Goal: Obtain resource: Obtain resource

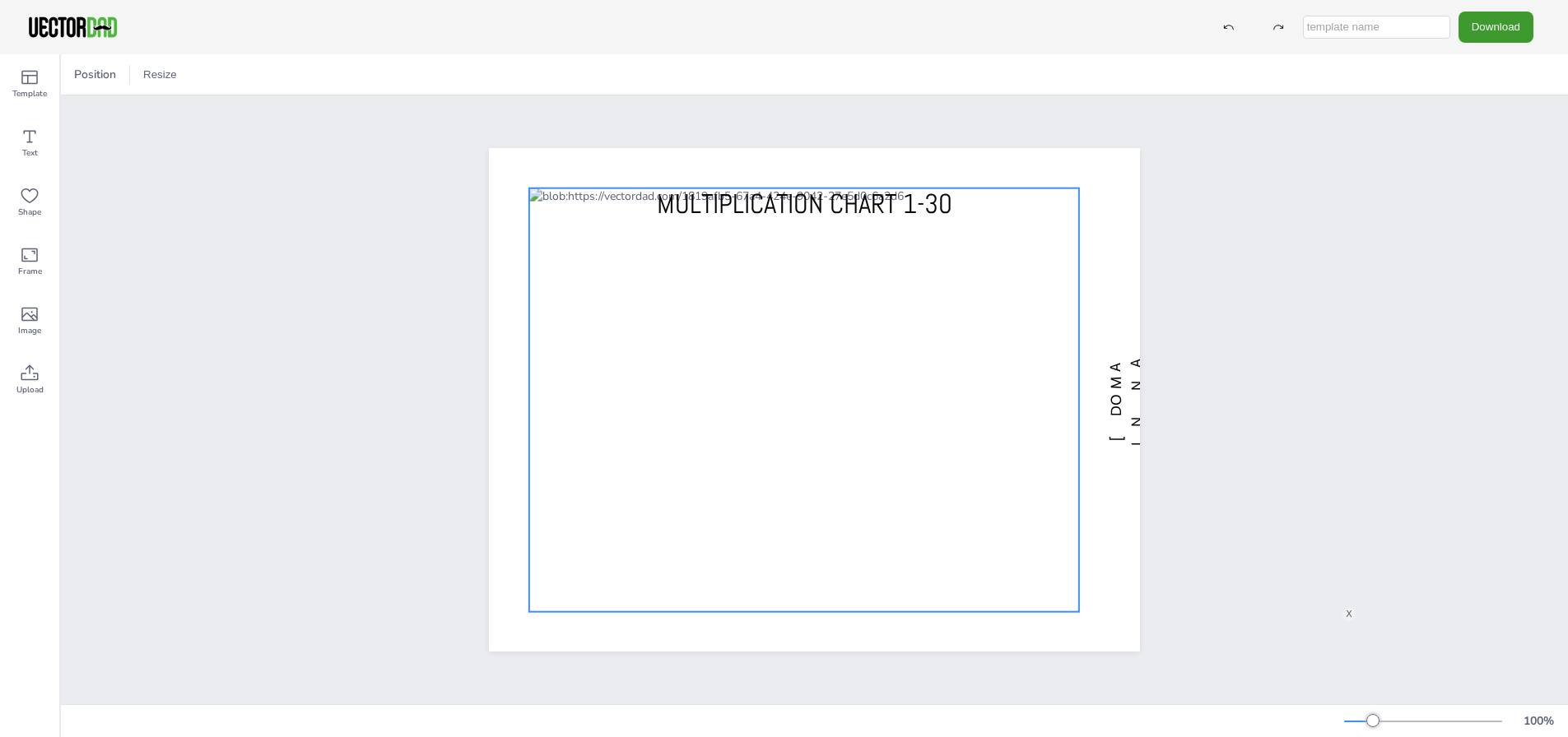
click at [916, 544] on div at bounding box center [804, 400] width 550 height 424
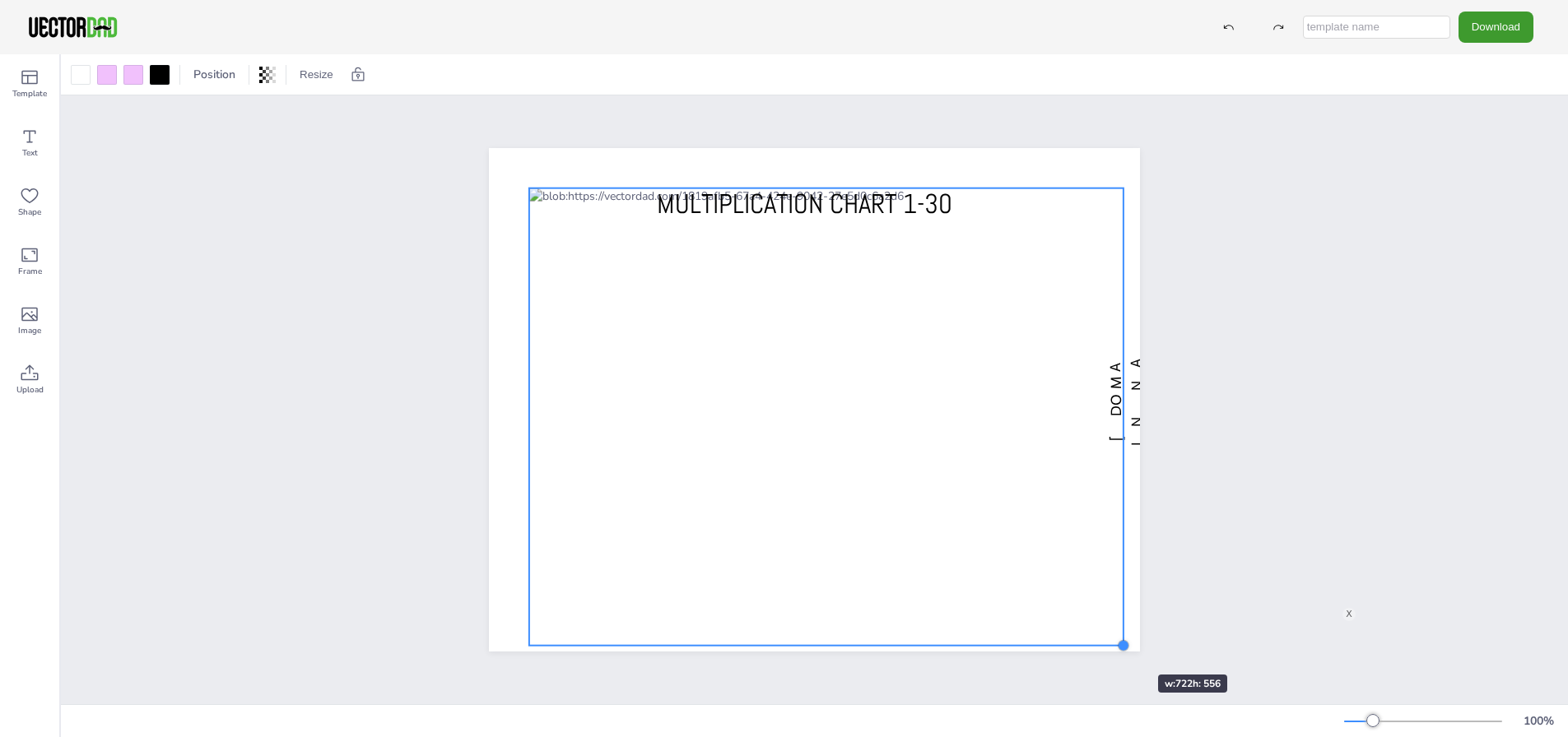
drag, startPoint x: 1078, startPoint y: 611, endPoint x: 1108, endPoint y: 645, distance: 45.3
click at [1108, 645] on div "[DOMAIN_NAME] MULTIPLICATION CHART 1-30" at bounding box center [814, 399] width 651 height 504
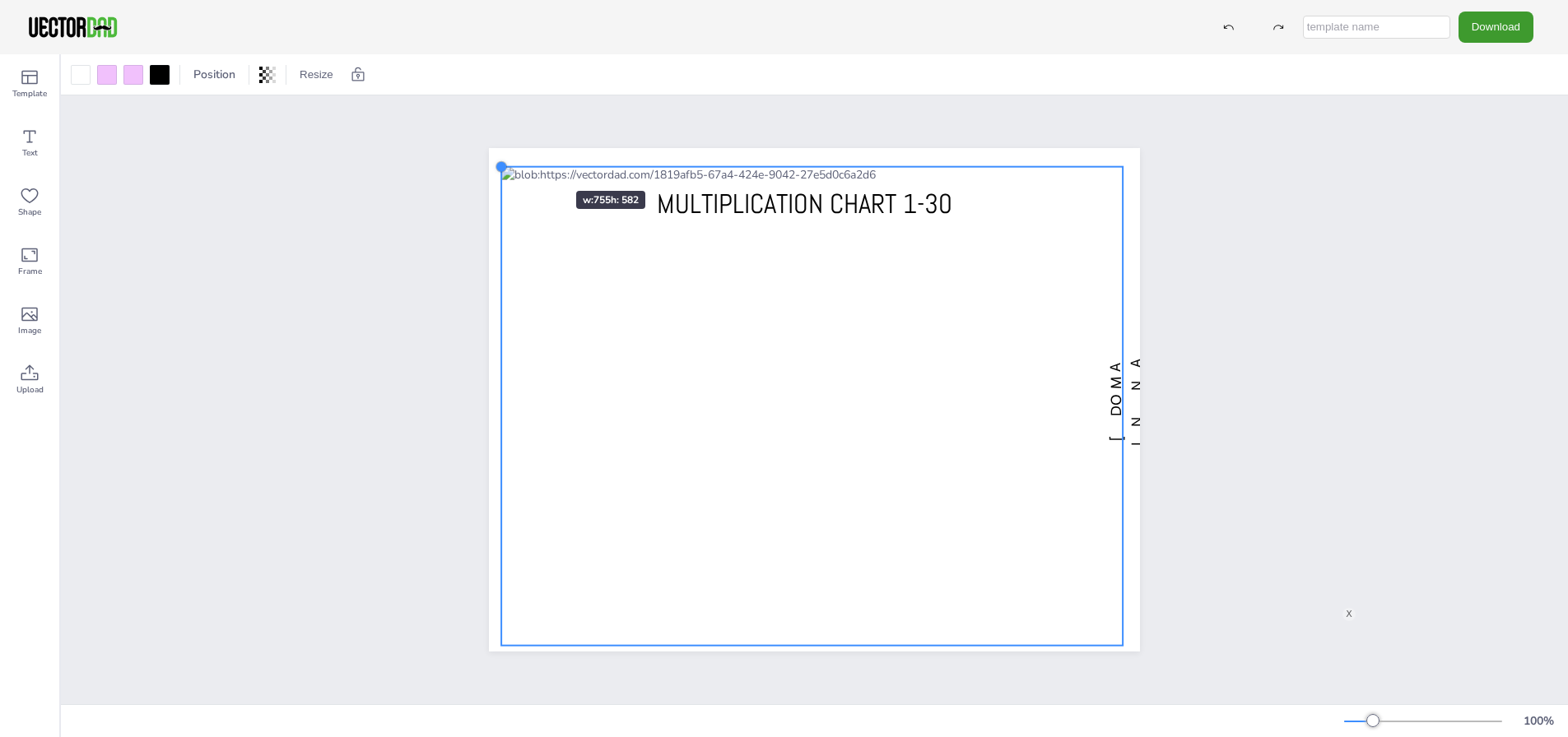
drag, startPoint x: 525, startPoint y: 183, endPoint x: 526, endPoint y: 161, distance: 22.0
click at [526, 161] on div "[DOMAIN_NAME] MULTIPLICATION CHART 1-30" at bounding box center [814, 399] width 651 height 504
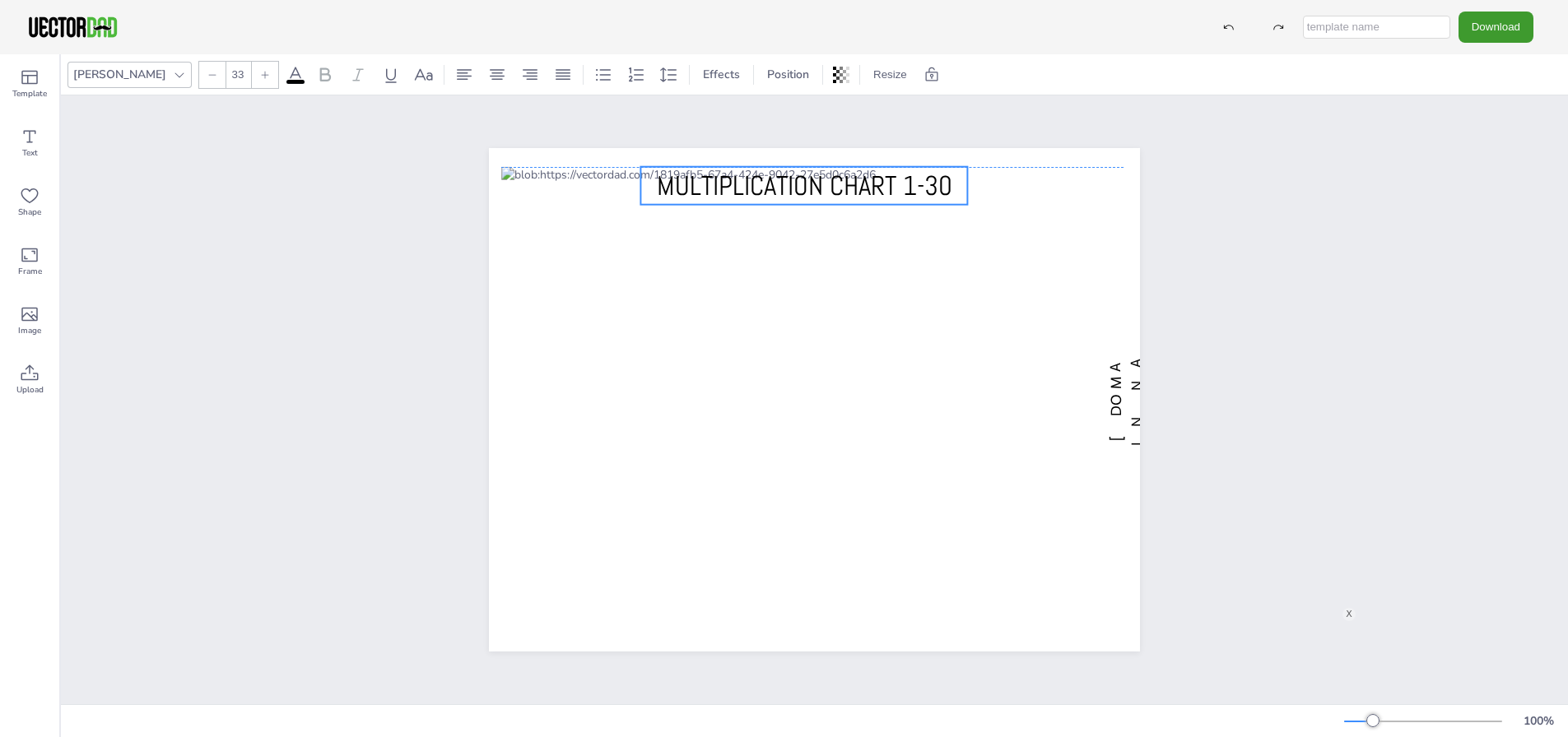
drag, startPoint x: 802, startPoint y: 212, endPoint x: 802, endPoint y: 197, distance: 15.0
click at [802, 197] on span "MULTIPLICATION CHART 1-30" at bounding box center [804, 185] width 296 height 35
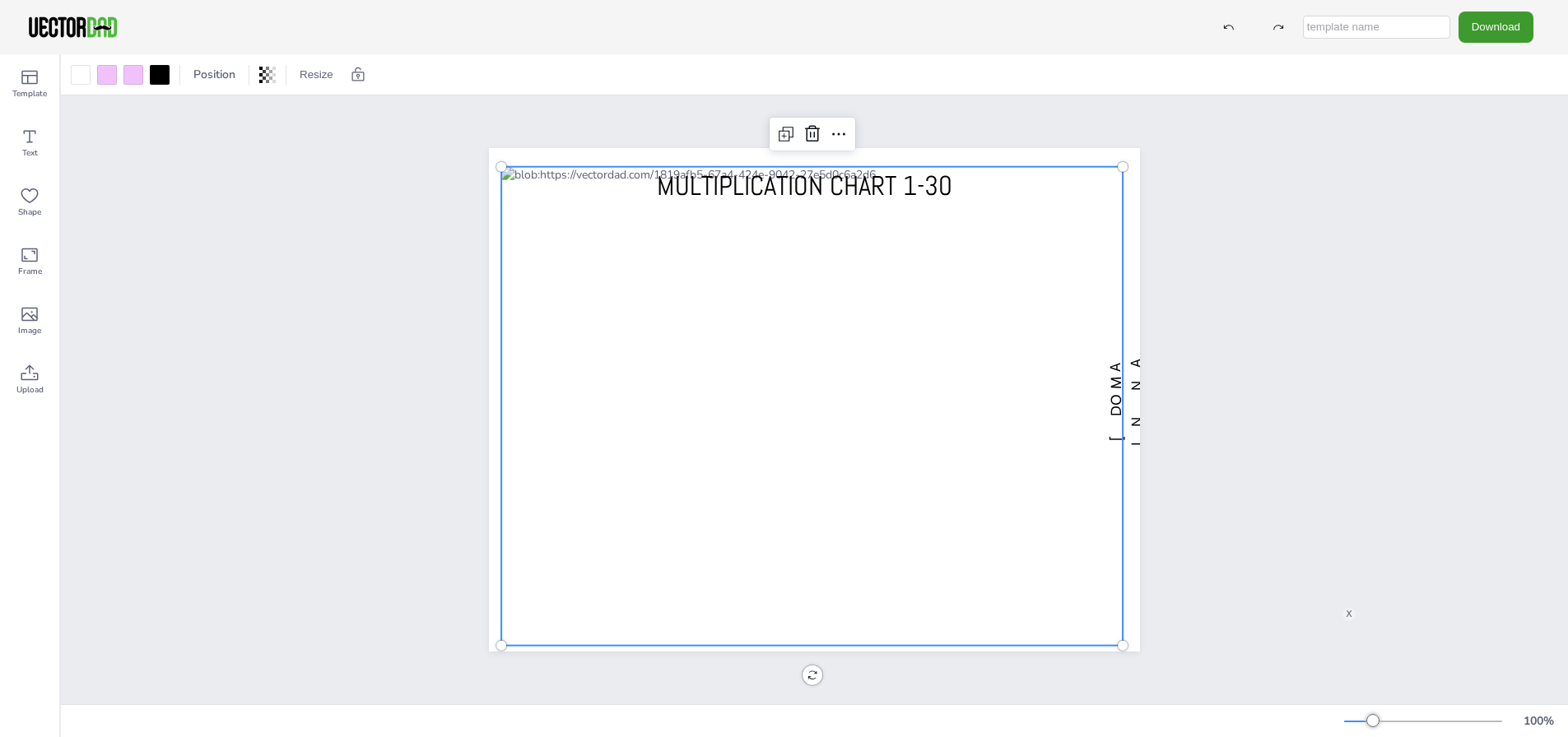
click at [1104, 634] on div at bounding box center [812, 406] width 622 height 479
drag, startPoint x: 1120, startPoint y: 646, endPoint x: 1113, endPoint y: 637, distance: 11.4
click at [1113, 637] on div at bounding box center [1117, 640] width 13 height 13
click at [1119, 432] on span "[DOMAIN_NAME]" at bounding box center [1136, 400] width 60 height 92
click at [1054, 549] on div at bounding box center [808, 403] width 615 height 473
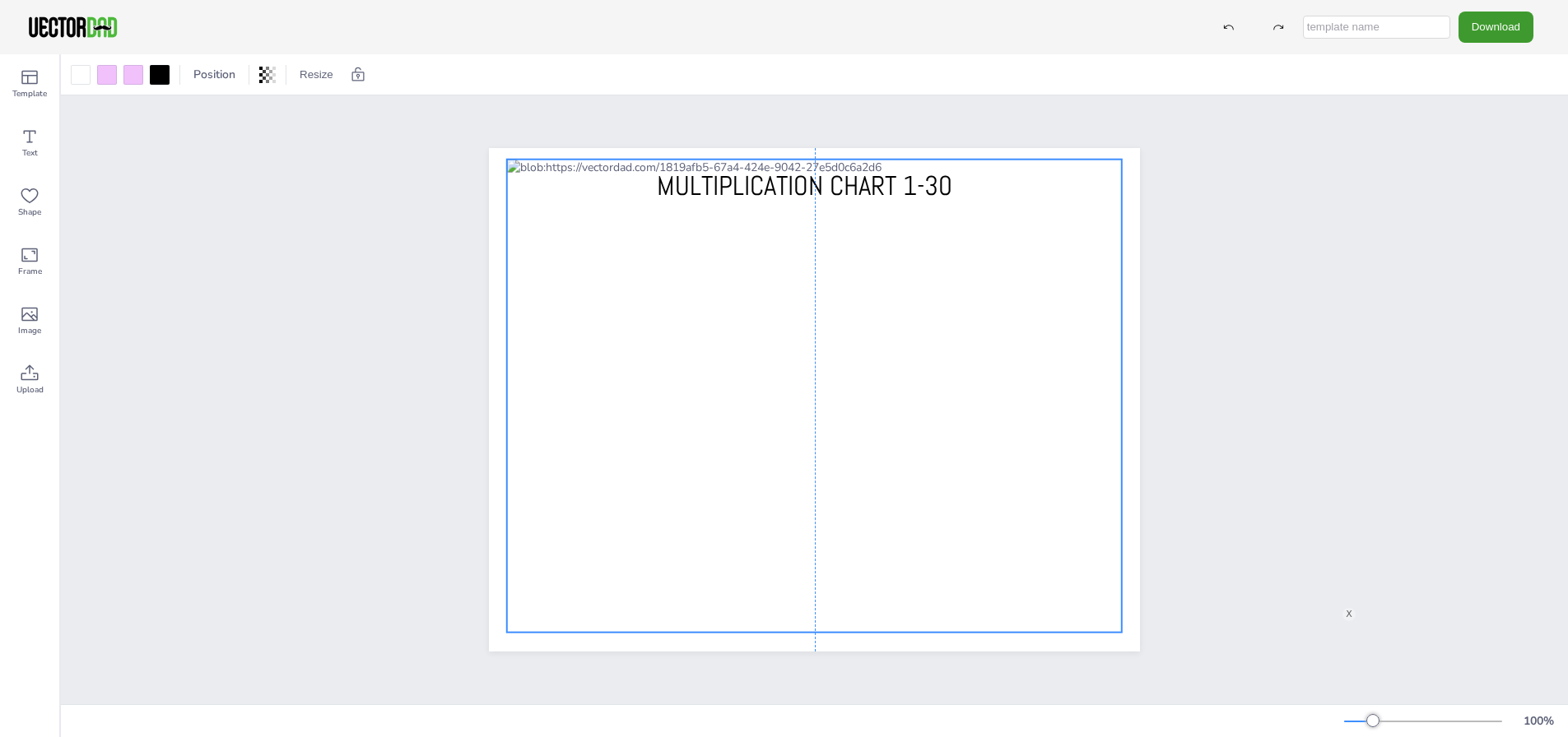
drag, startPoint x: 1064, startPoint y: 610, endPoint x: 1071, endPoint y: 603, distance: 9.9
click at [1071, 603] on div at bounding box center [814, 396] width 615 height 473
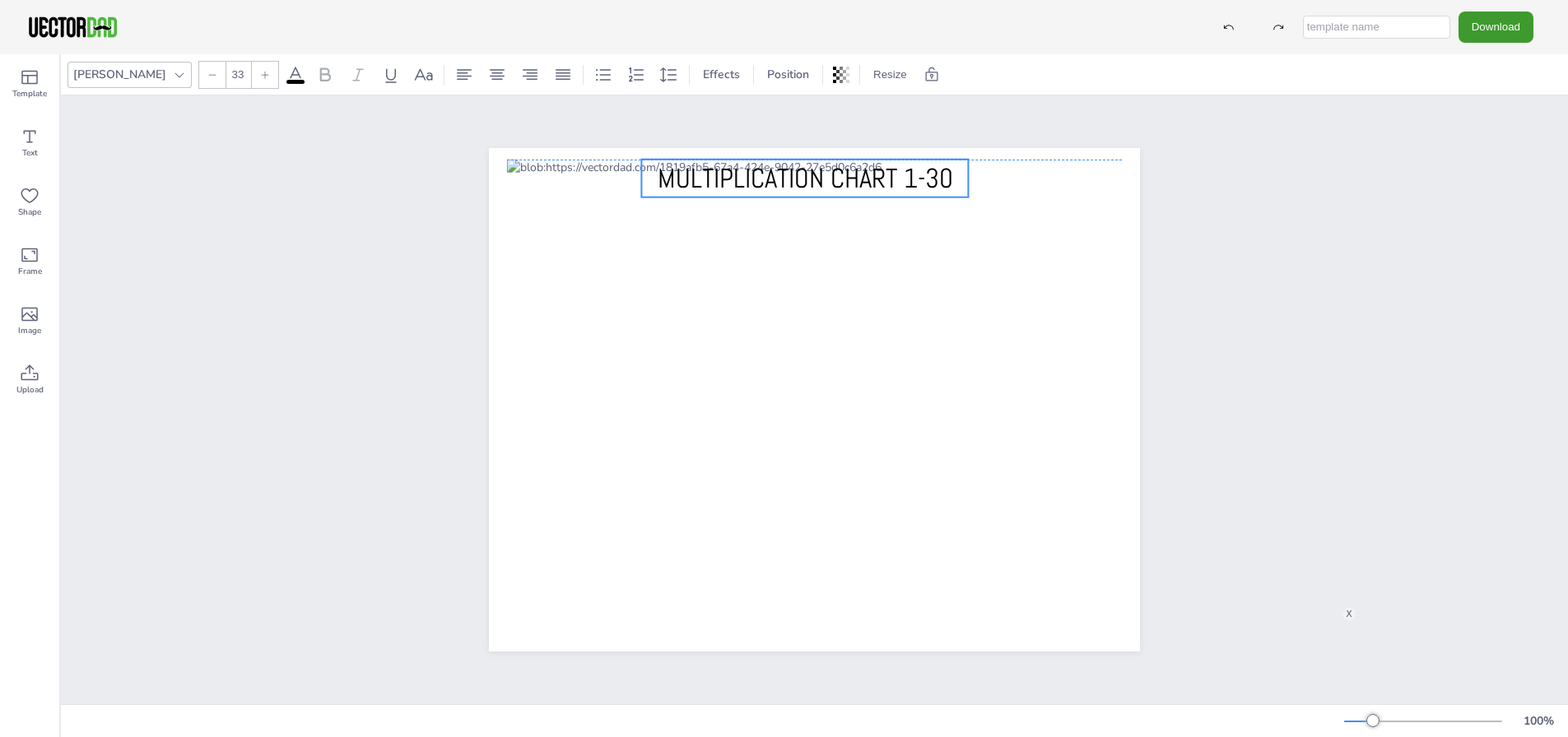
click at [812, 180] on span "MULTIPLICATION CHART 1-30" at bounding box center [805, 178] width 296 height 35
click at [1515, 27] on button "Download" at bounding box center [1495, 26] width 75 height 30
click at [1477, 203] on li "PDF" at bounding box center [1487, 201] width 135 height 34
click at [365, 293] on div "MULTIPLICATION CHART 1-30" at bounding box center [815, 399] width 1507 height 609
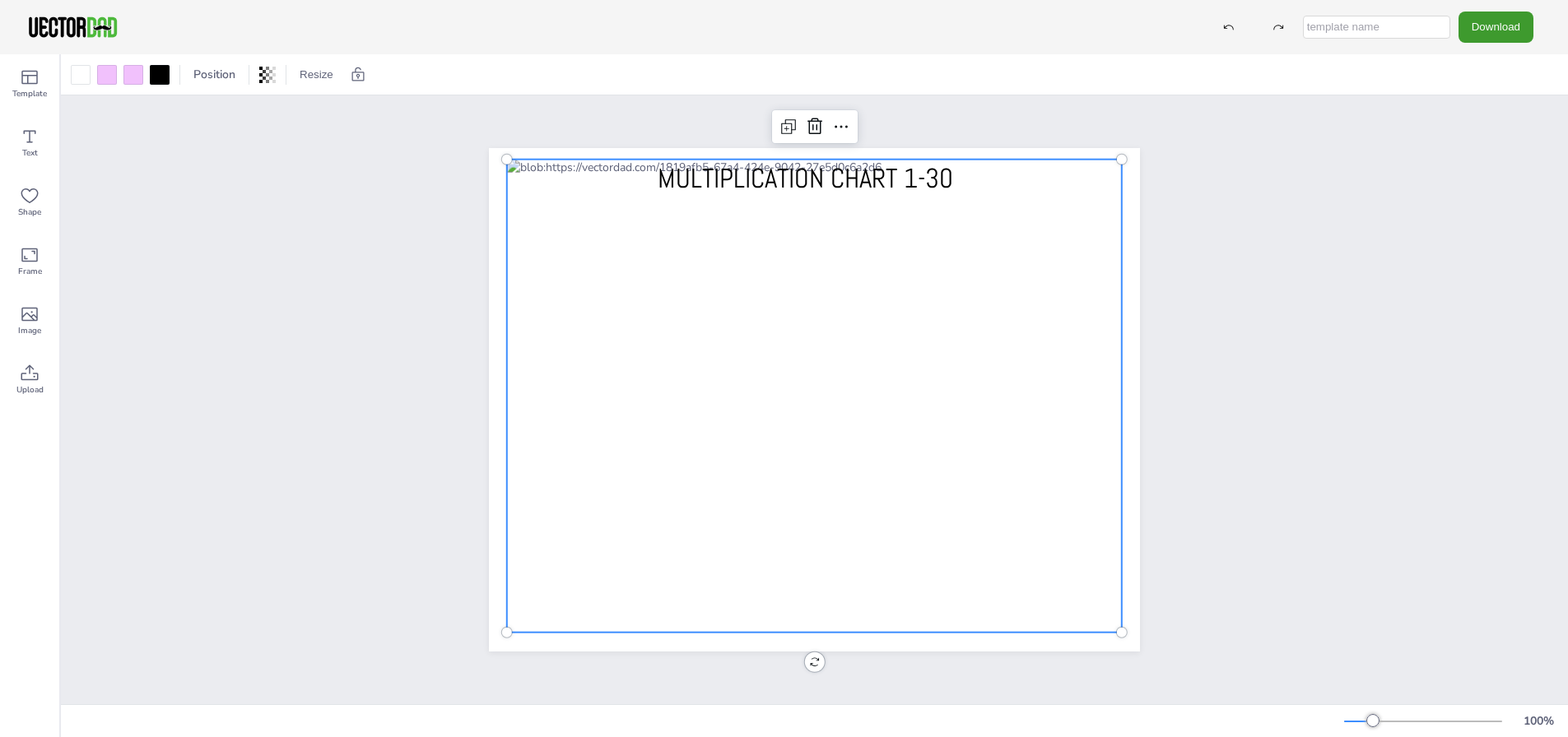
click at [587, 310] on div at bounding box center [814, 396] width 615 height 473
click at [308, 57] on div "Position Resize" at bounding box center [815, 74] width 1507 height 40
click at [313, 79] on button "Resize" at bounding box center [316, 75] width 47 height 26
click at [364, 107] on li "US Letter Landscape (11in x 8.5in)" at bounding box center [392, 108] width 199 height 32
click at [862, 415] on div at bounding box center [814, 396] width 615 height 473
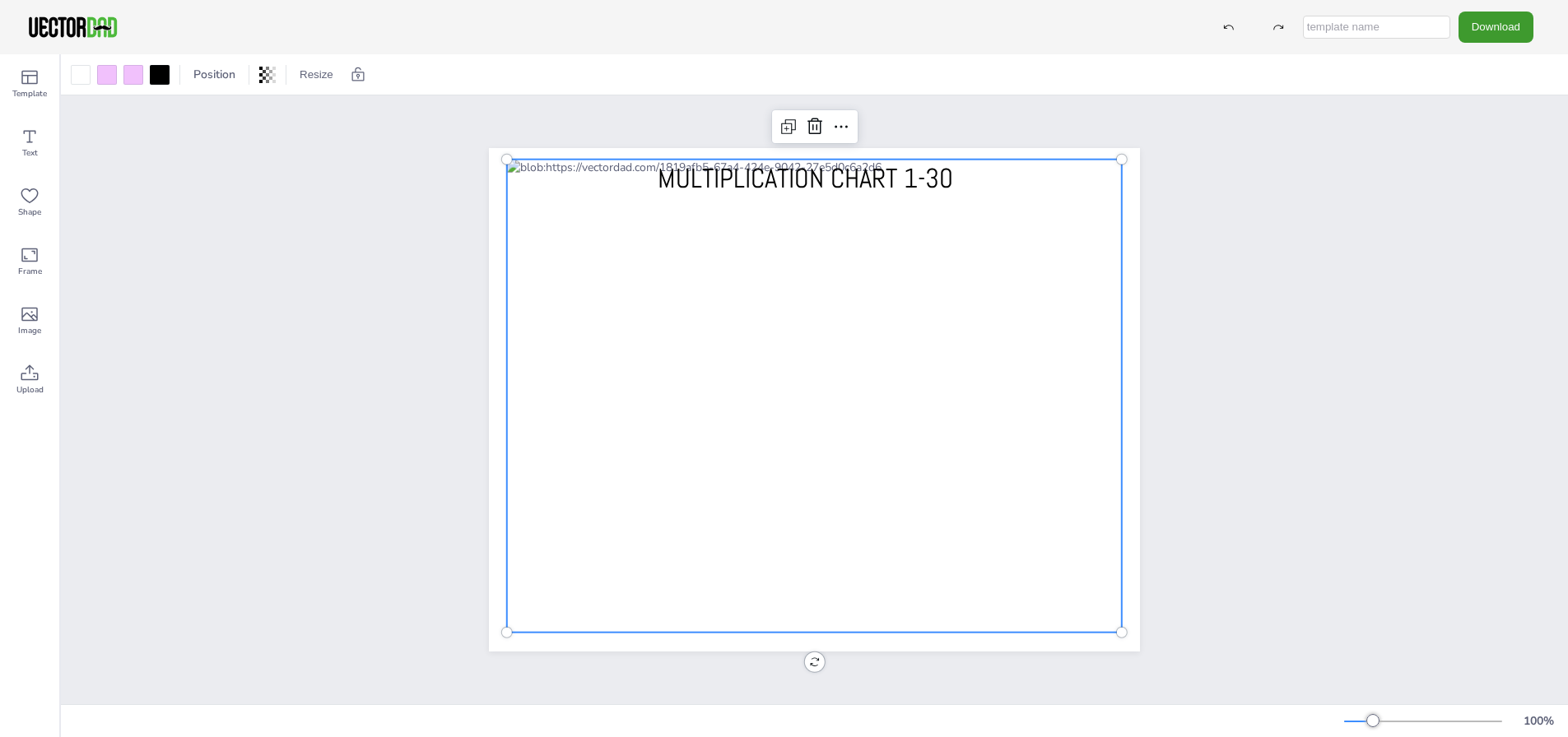
click at [862, 415] on div at bounding box center [814, 396] width 615 height 473
click at [863, 417] on div at bounding box center [814, 396] width 615 height 473
click at [1032, 610] on div at bounding box center [814, 399] width 615 height 473
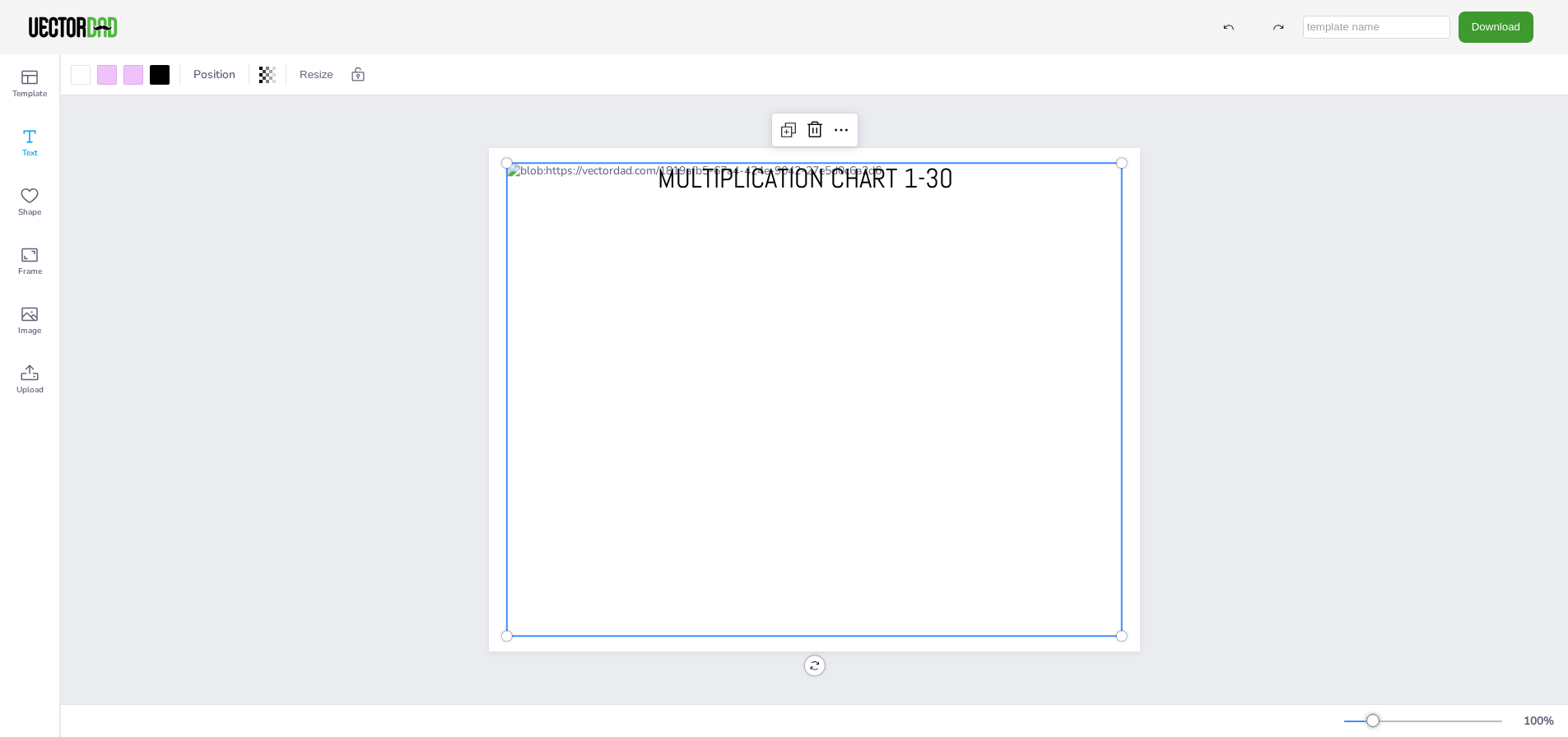
click at [27, 152] on span "Text" at bounding box center [30, 153] width 16 height 13
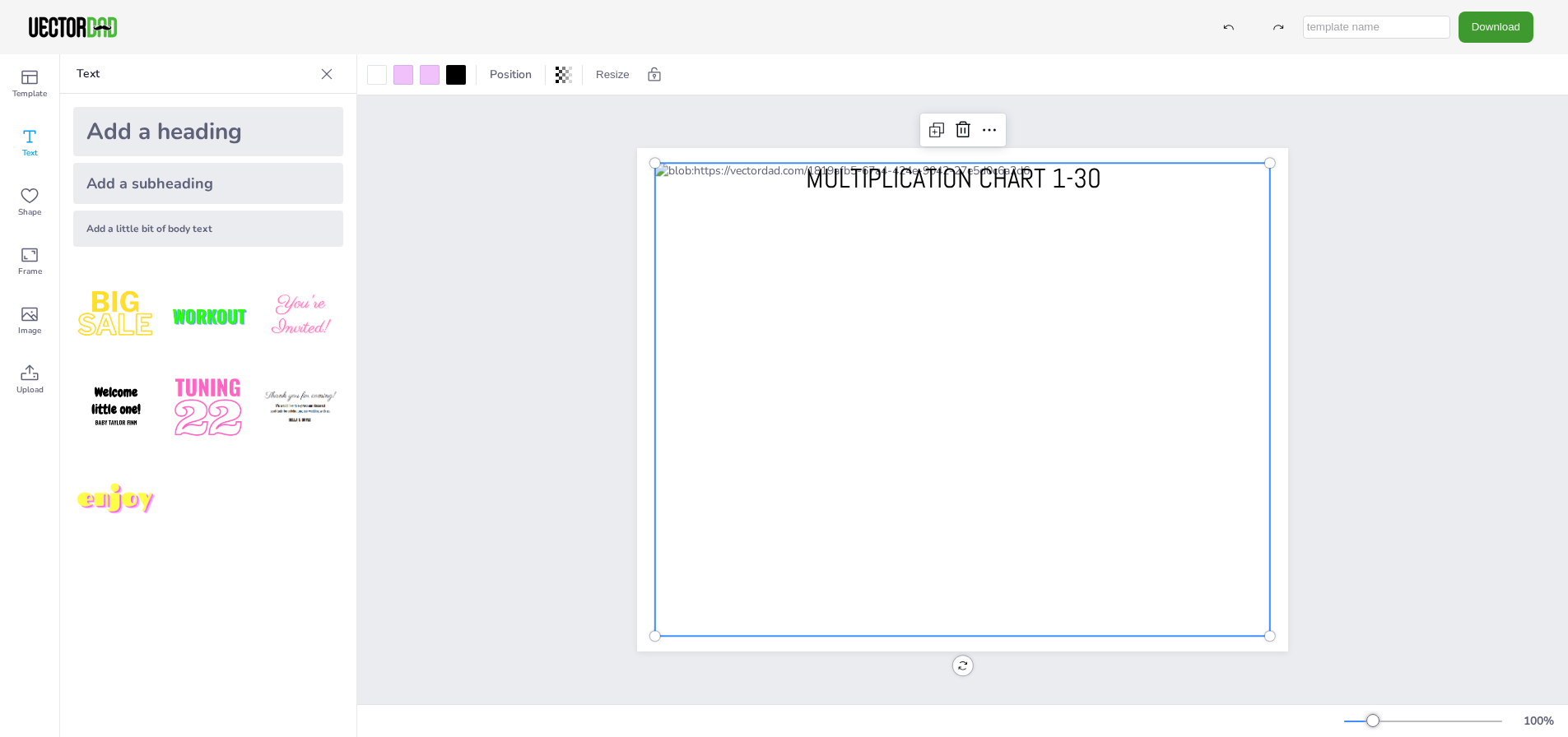
click at [859, 457] on div at bounding box center [962, 399] width 615 height 473
click at [738, 295] on div at bounding box center [962, 399] width 615 height 473
click at [740, 290] on div at bounding box center [962, 399] width 615 height 473
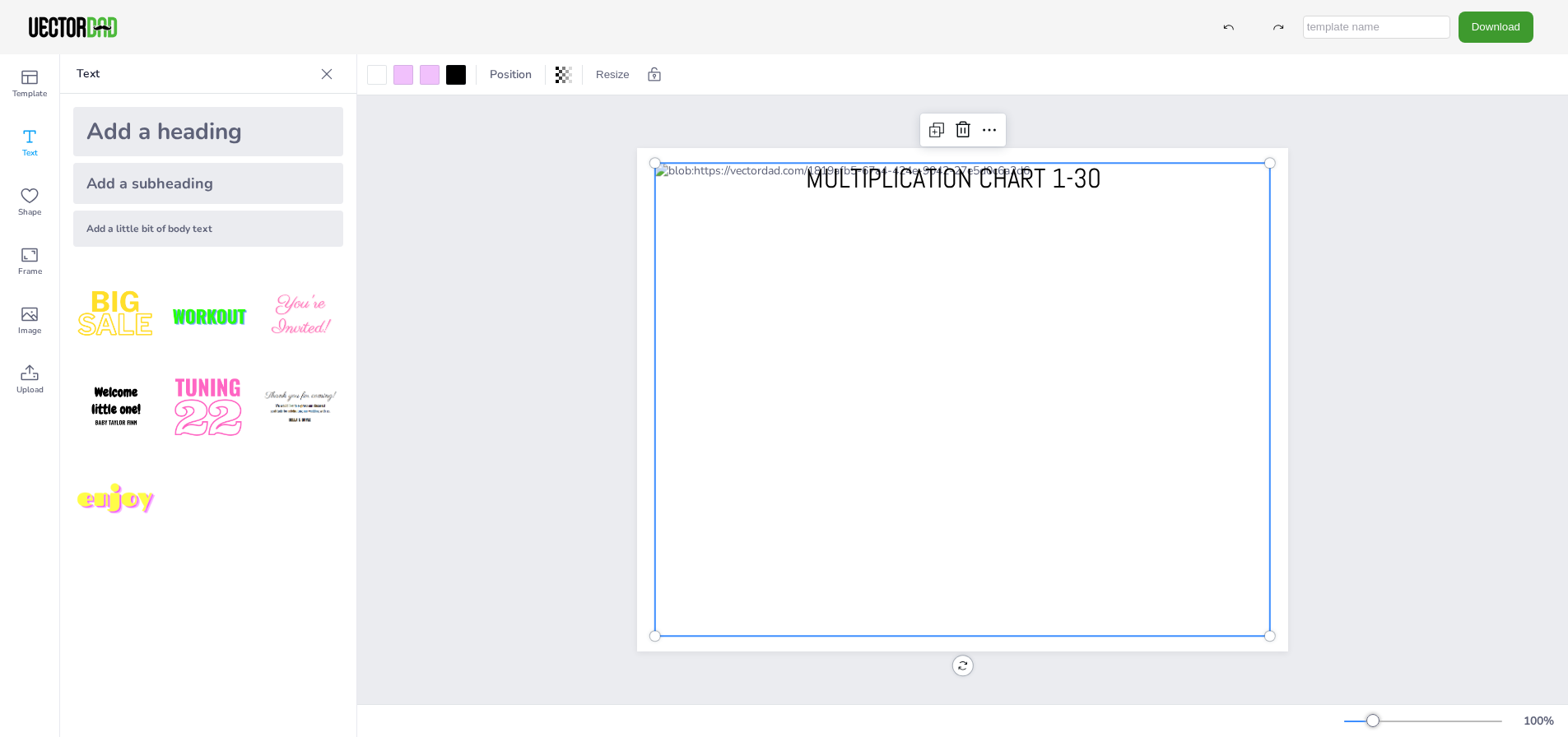
click at [740, 290] on div at bounding box center [962, 399] width 615 height 473
click at [477, 269] on div "MULTIPLICATION CHART 1-30" at bounding box center [962, 399] width 1210 height 609
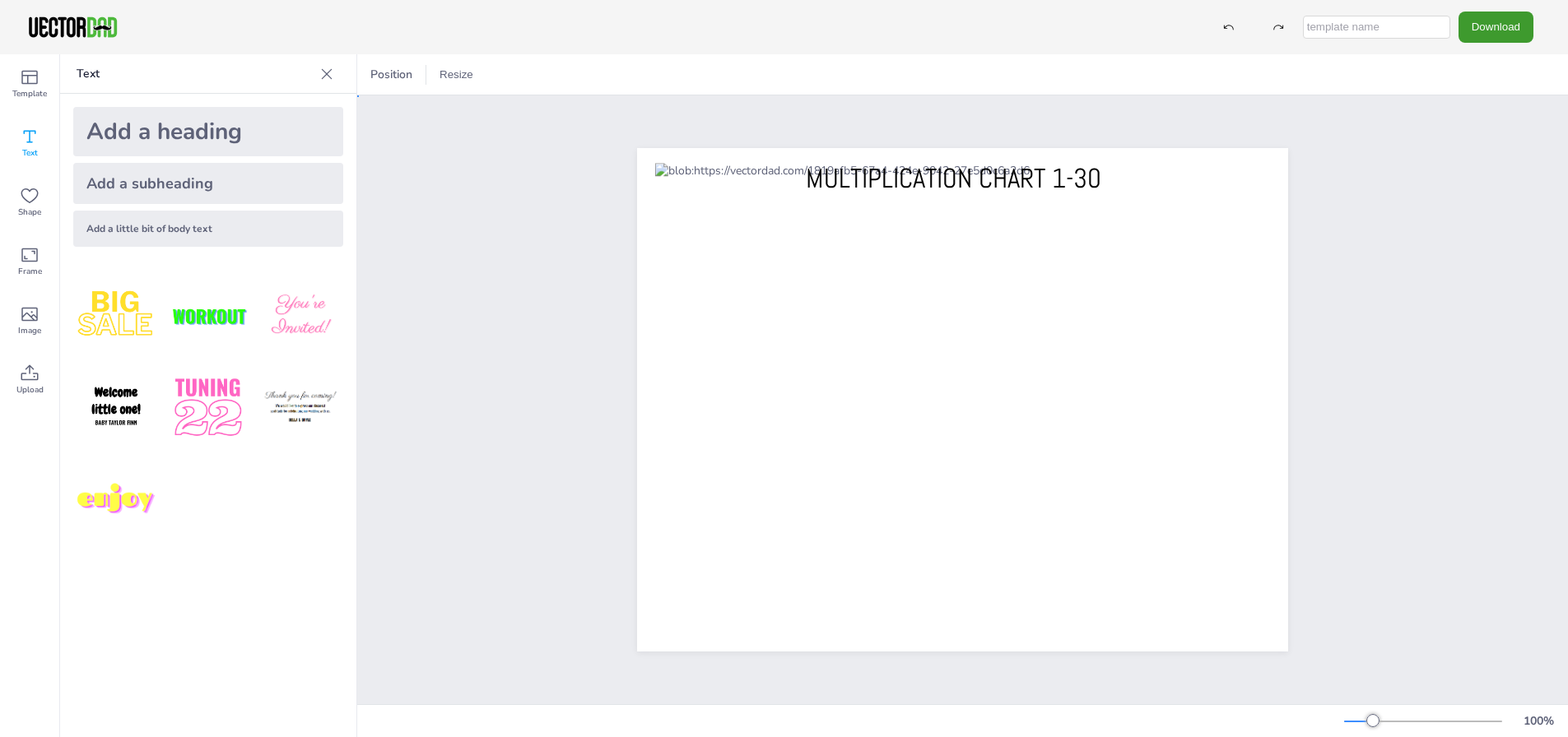
click at [1489, 280] on div "MULTIPLICATION CHART 1-30" at bounding box center [962, 399] width 1210 height 609
click at [23, 374] on icon at bounding box center [29, 373] width 20 height 20
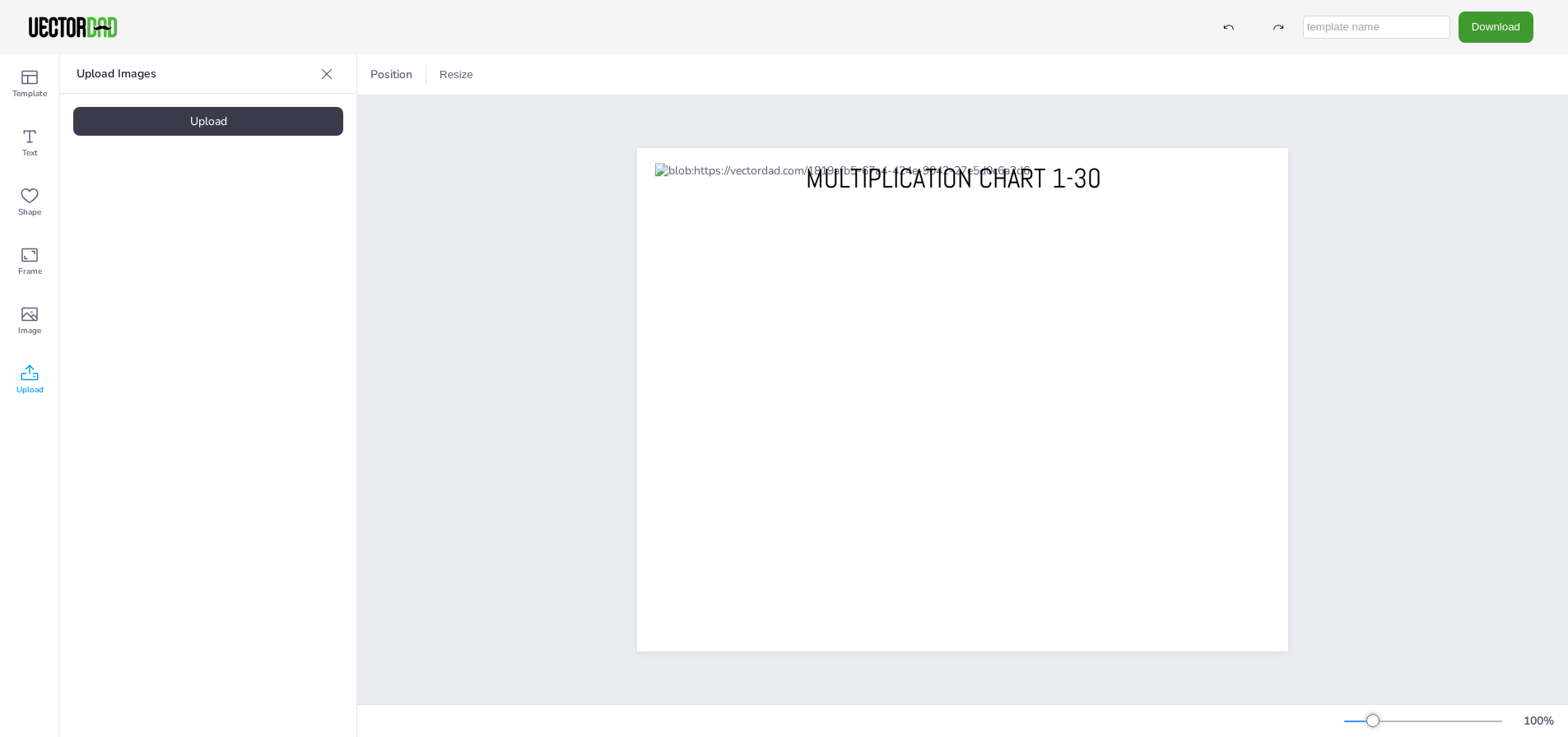
click at [471, 227] on div "MULTIPLICATION CHART 1-30" at bounding box center [962, 399] width 1210 height 609
click at [1426, 255] on div "MULTIPLICATION CHART 1-30" at bounding box center [962, 399] width 1210 height 609
click at [1514, 20] on button "Download" at bounding box center [1495, 26] width 75 height 30
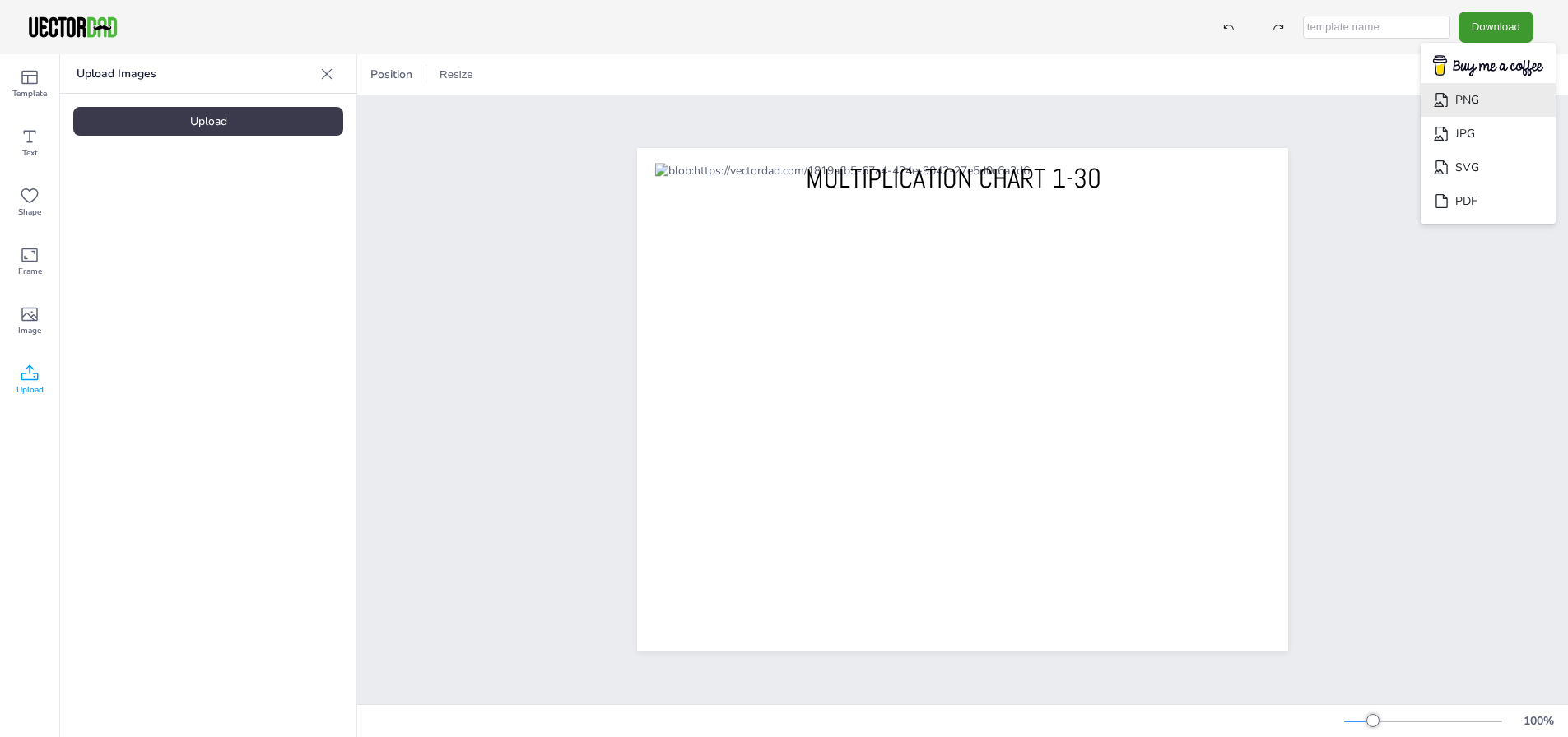
click at [1450, 101] on icon "Download" at bounding box center [1441, 100] width 17 height 17
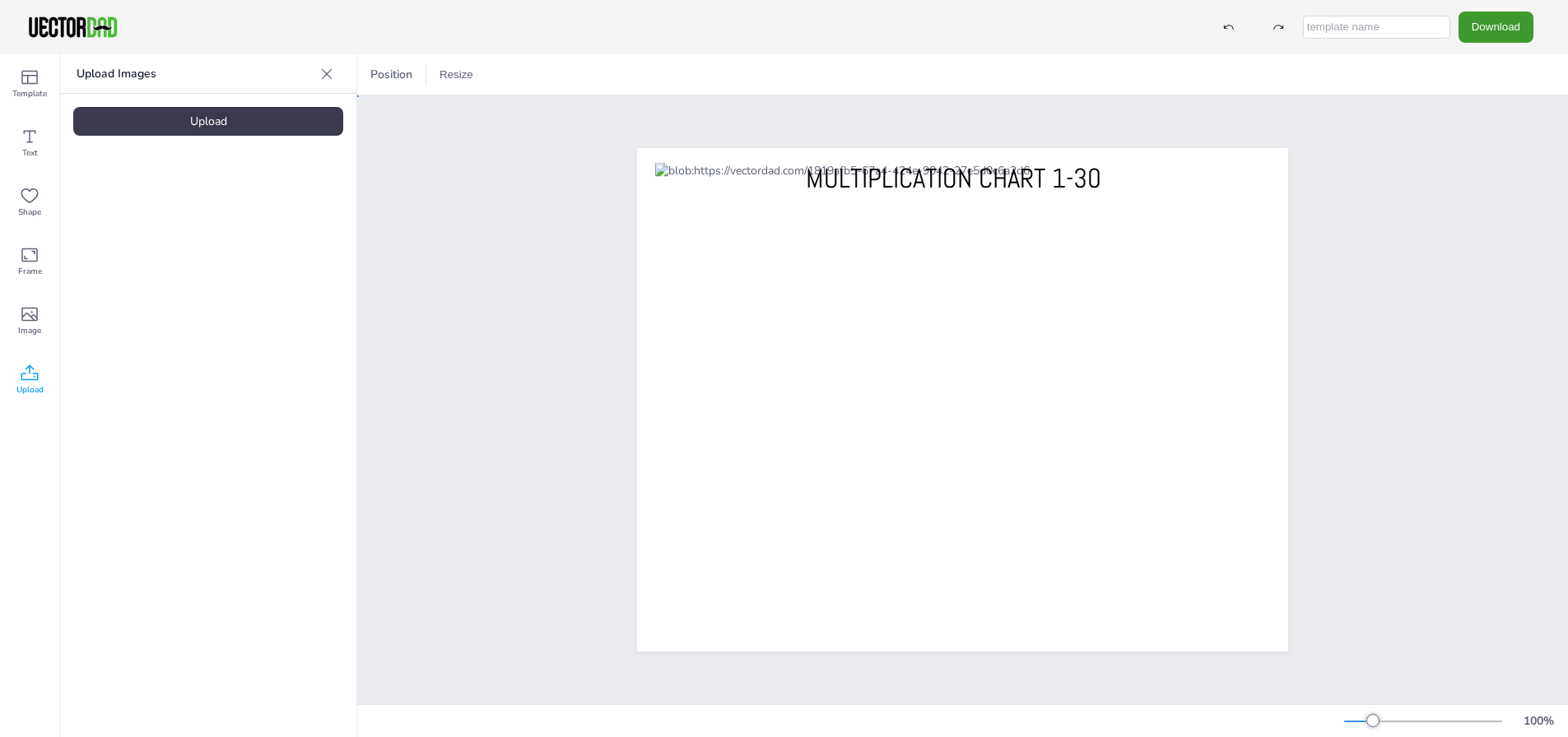
drag, startPoint x: 1446, startPoint y: 323, endPoint x: 1477, endPoint y: 178, distance: 148.3
click at [1447, 322] on div "MULTIPLICATION CHART 1-30" at bounding box center [962, 399] width 1210 height 609
